Goal: Task Accomplishment & Management: Complete application form

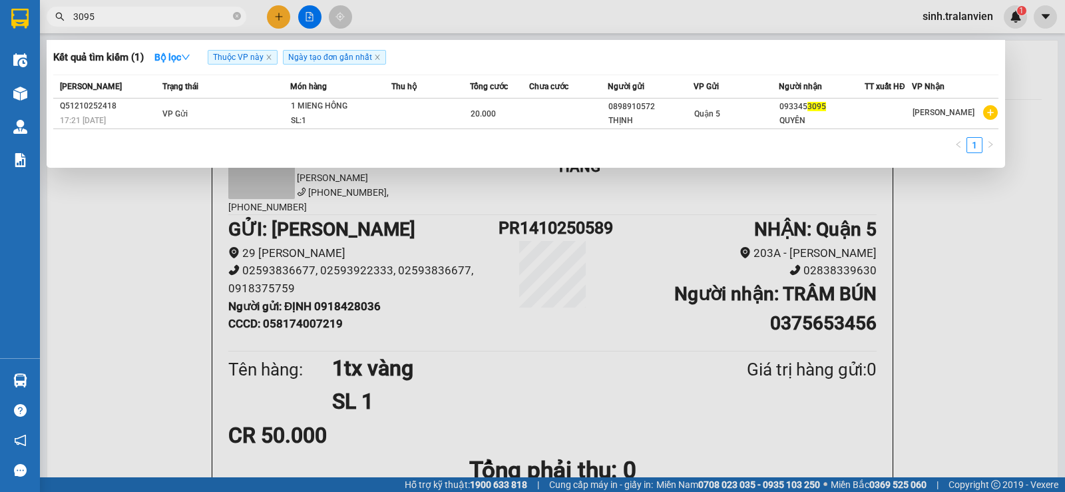
type input "3095"
click at [244, 18] on span "3095" at bounding box center [147, 17] width 200 height 20
click at [240, 18] on span "3095" at bounding box center [147, 17] width 200 height 20
click at [238, 18] on icon "close-circle" at bounding box center [237, 16] width 8 height 8
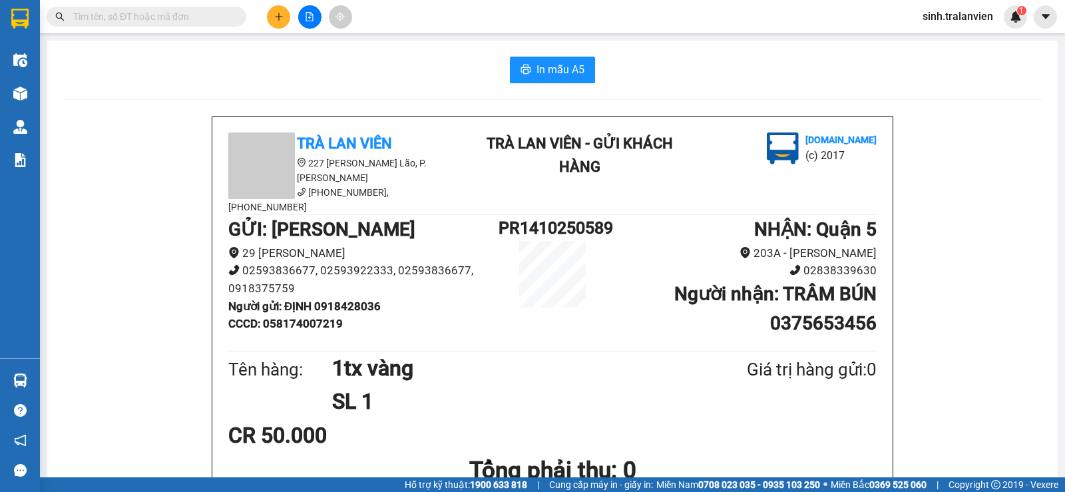
paste input "0933453095"
type input "0933453095"
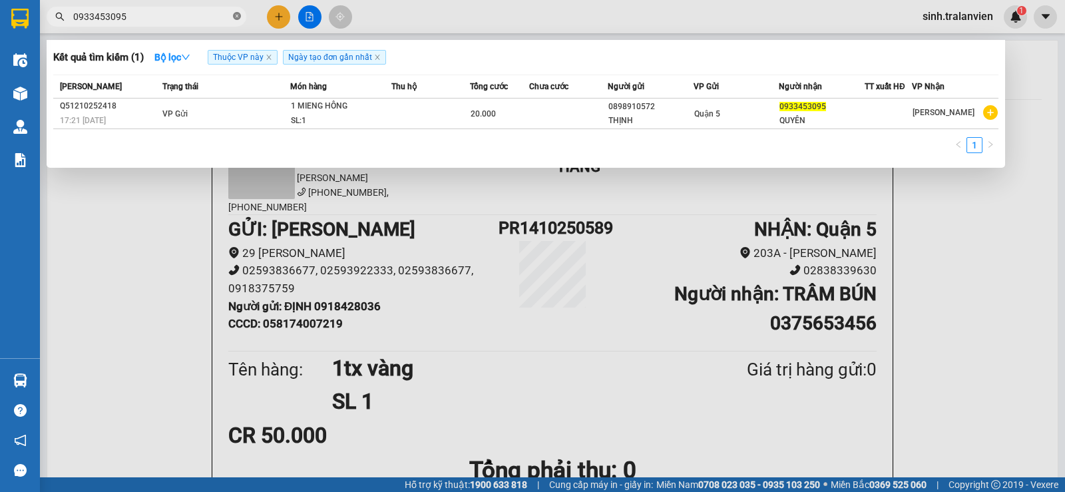
click at [238, 17] on icon "close-circle" at bounding box center [237, 16] width 8 height 8
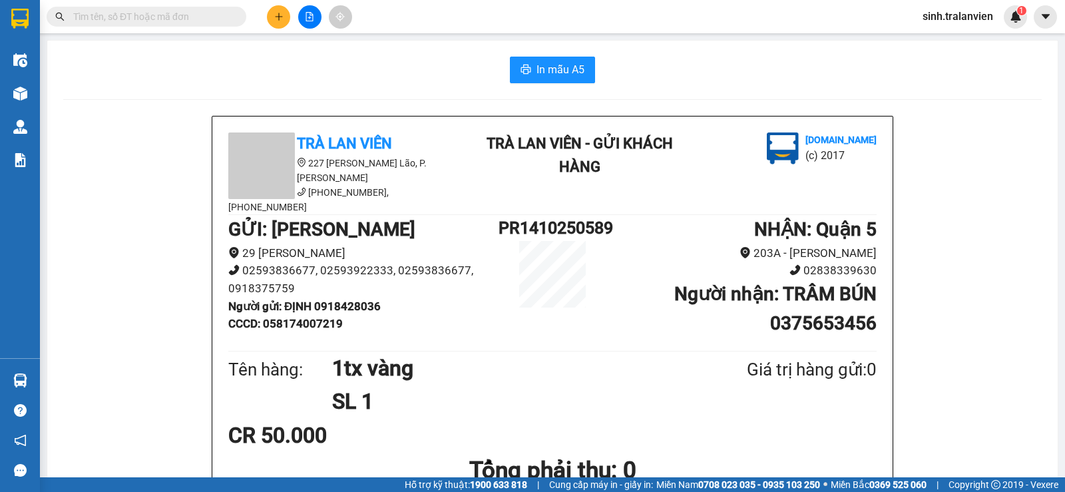
click at [280, 17] on icon "plus" at bounding box center [278, 16] width 7 height 1
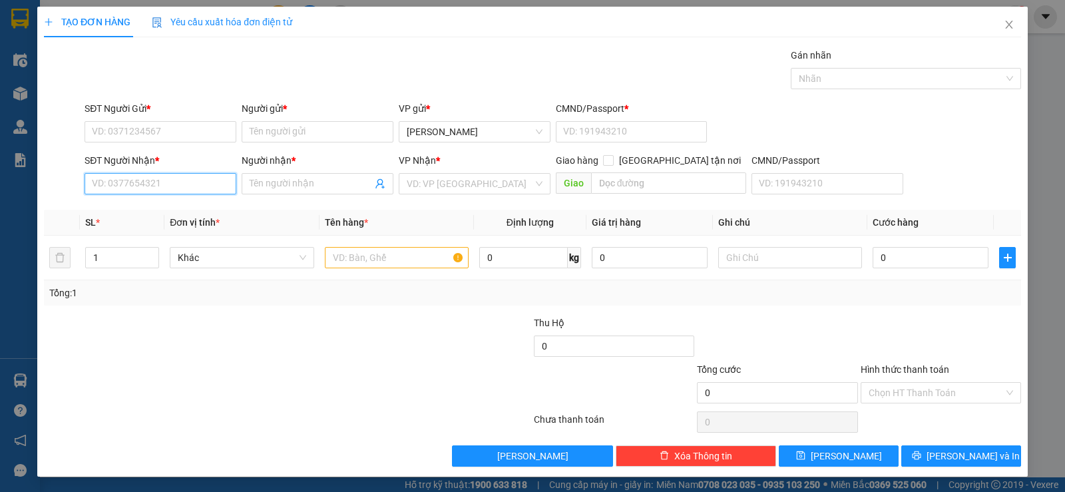
click at [132, 178] on input "SĐT Người Nhận *" at bounding box center [161, 183] width 152 height 21
click at [137, 184] on input "9719" at bounding box center [161, 183] width 152 height 21
click at [149, 214] on div "0938609719 - TÚ TRANG" at bounding box center [159, 210] width 134 height 15
type input "0938609719"
type input "TÚ TRANG"
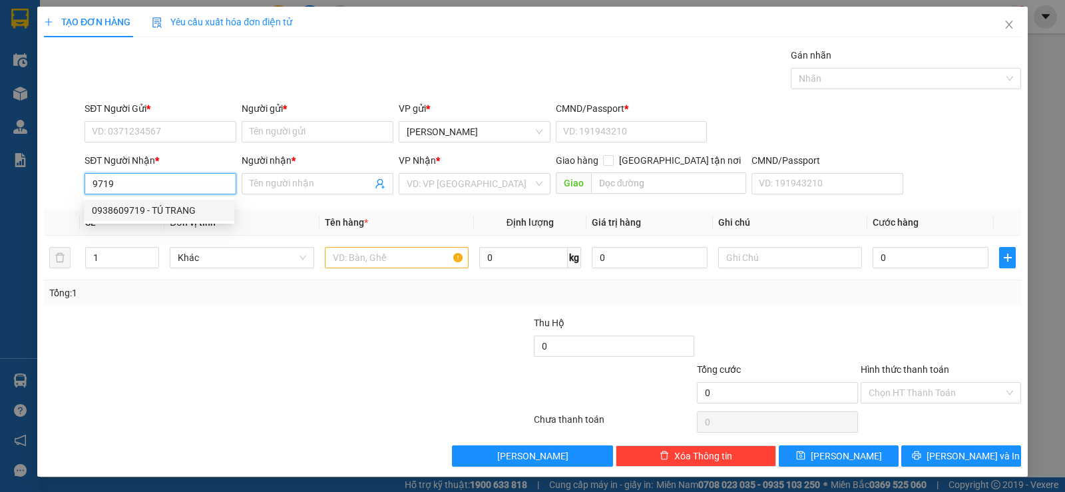
type input "058096006325"
type input "0938609719"
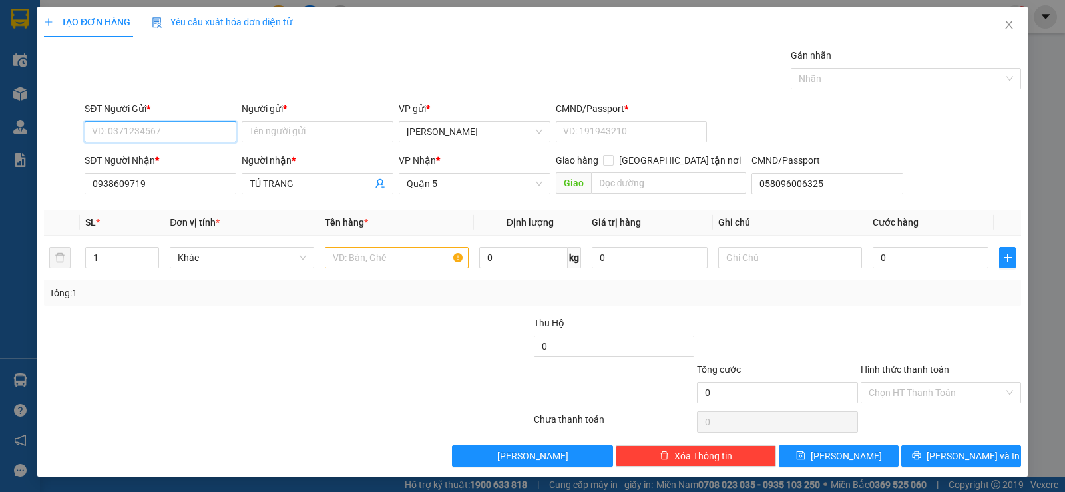
click at [146, 136] on input "SĐT Người Gửi *" at bounding box center [161, 131] width 152 height 21
click at [155, 182] on div "0937278689 - THIÊN BẢO" at bounding box center [169, 179] width 155 height 15
type input "0937278689"
type input "THIÊN BẢO"
type input "058064004349"
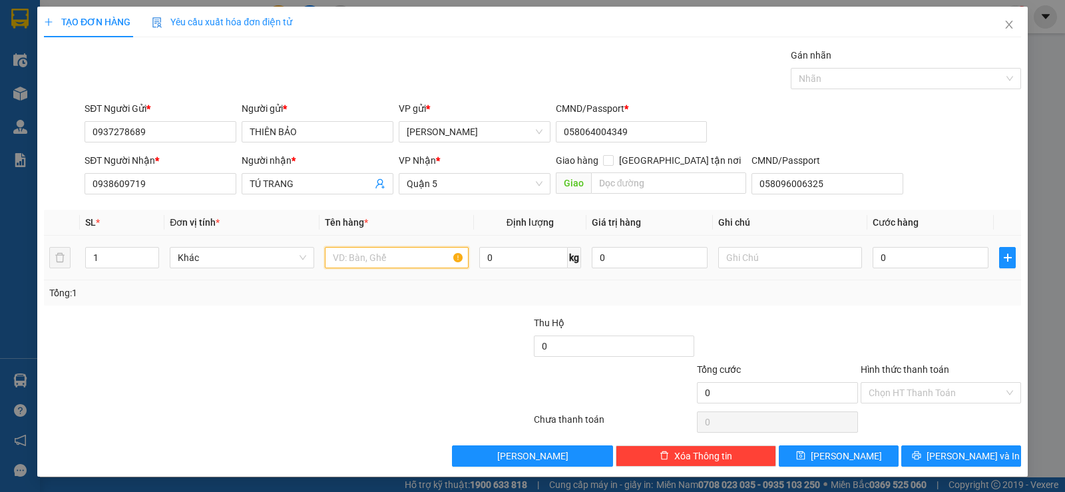
click at [328, 258] on input "text" at bounding box center [397, 257] width 144 height 21
type input "1h vàng"
type input "2"
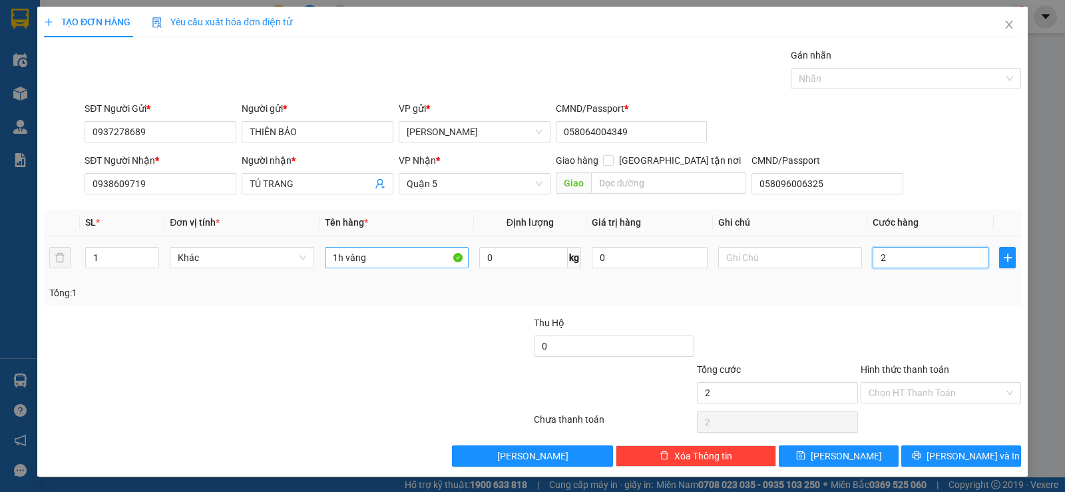
type input "20"
type input "20.000"
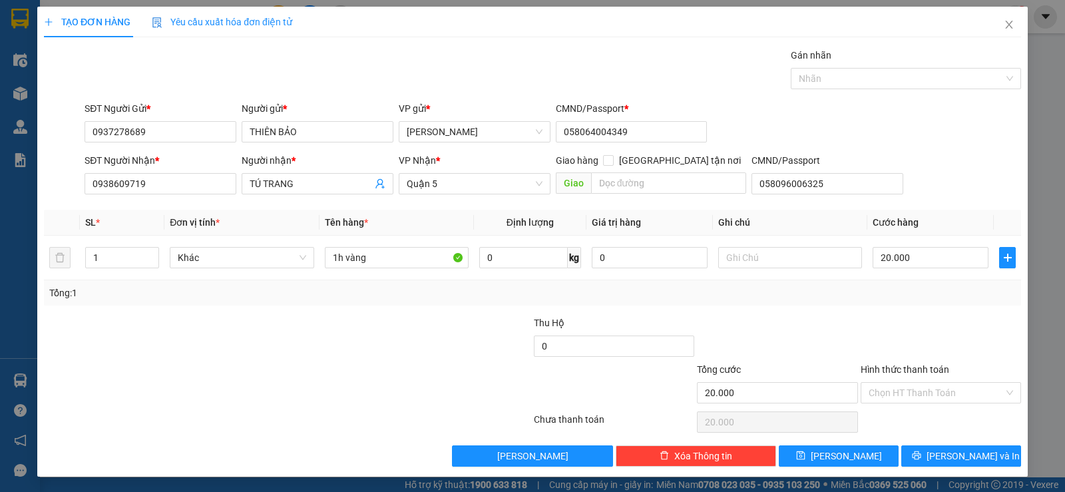
drag, startPoint x: 837, startPoint y: 323, endPoint x: 935, endPoint y: 391, distance: 120.0
click at [839, 324] on div at bounding box center [777, 339] width 163 height 47
click at [935, 391] on input "Hình thức thanh toán" at bounding box center [936, 393] width 135 height 20
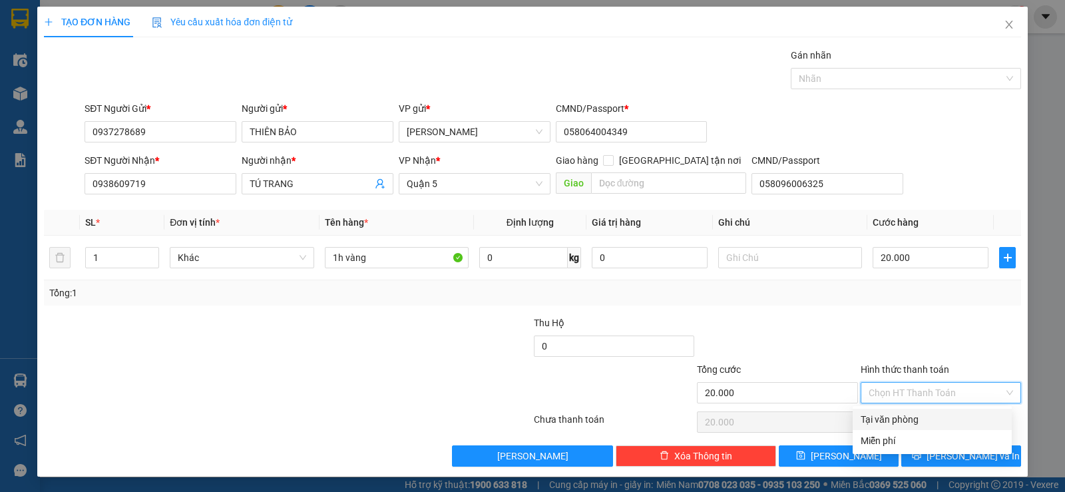
click at [941, 421] on div "Tại văn phòng" at bounding box center [932, 419] width 143 height 15
type input "0"
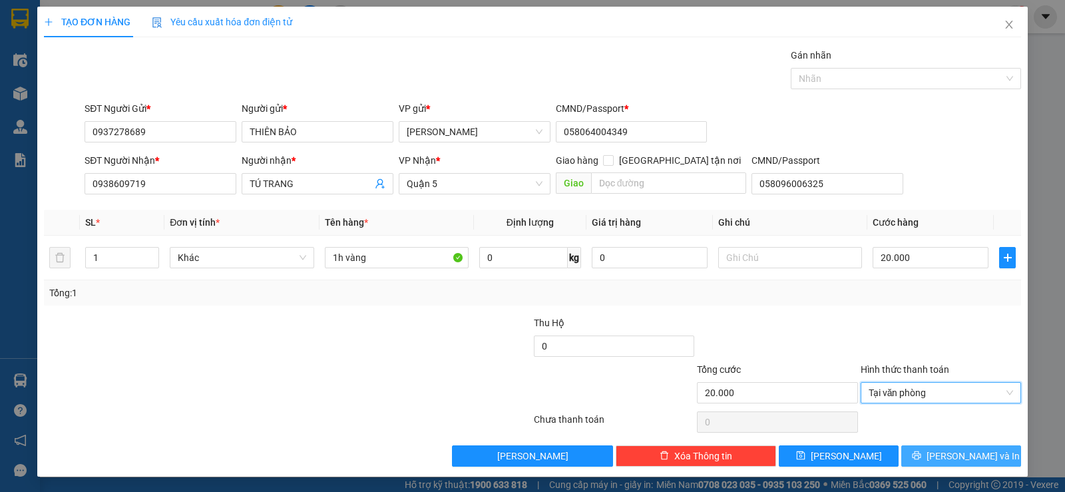
click at [949, 454] on span "[PERSON_NAME] và In" at bounding box center [973, 456] width 93 height 15
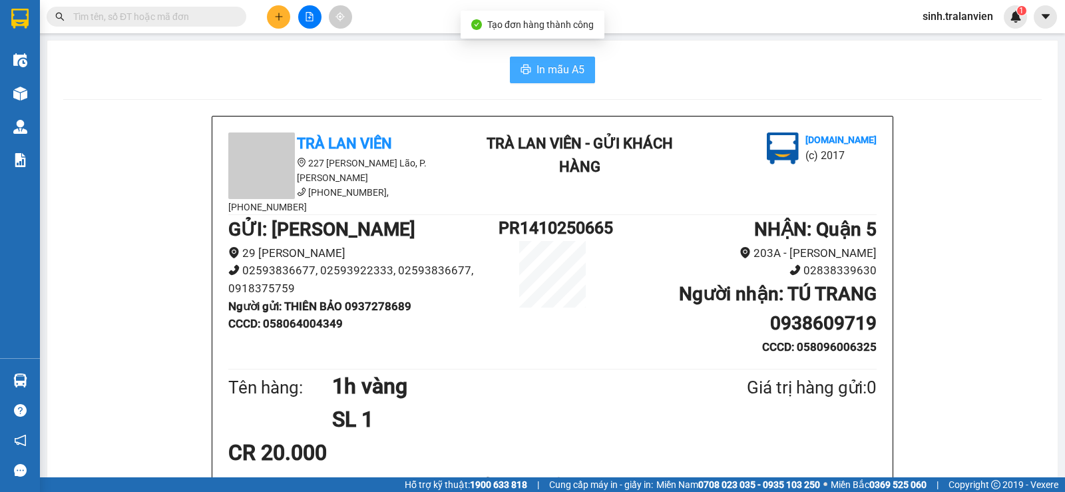
click at [510, 71] on button "In mẫu A5" at bounding box center [552, 70] width 85 height 27
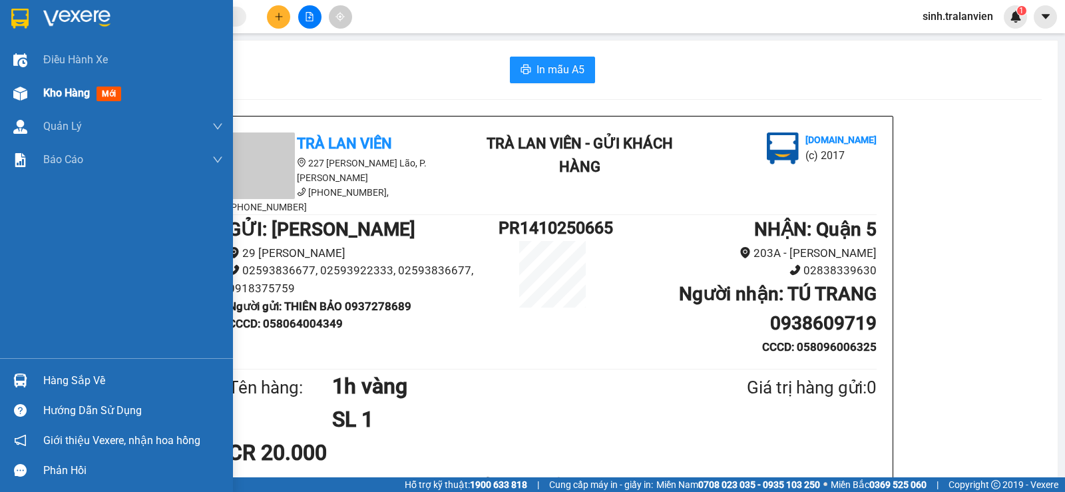
click at [71, 89] on span "Kho hàng" at bounding box center [66, 93] width 47 height 13
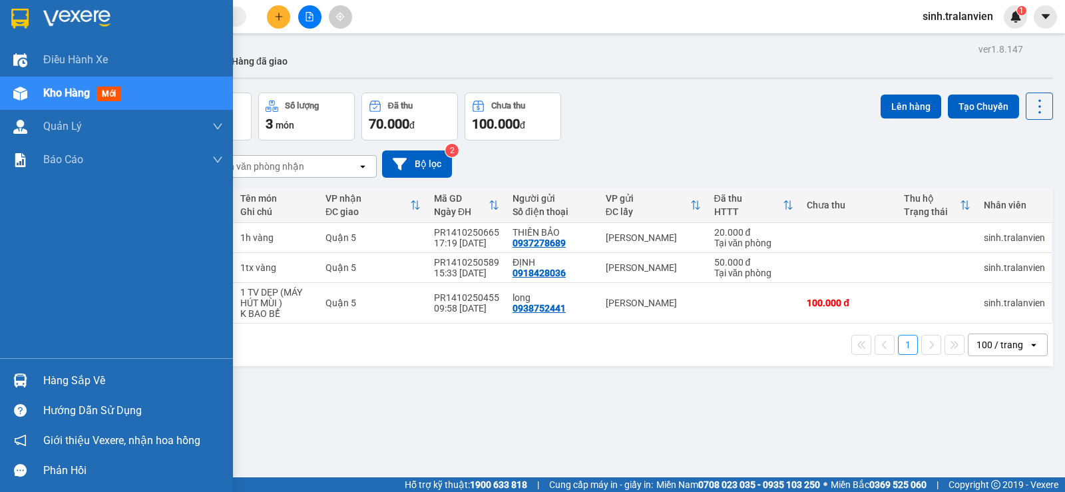
click at [71, 89] on span "Kho hàng" at bounding box center [66, 93] width 47 height 13
